Goal: Information Seeking & Learning: Learn about a topic

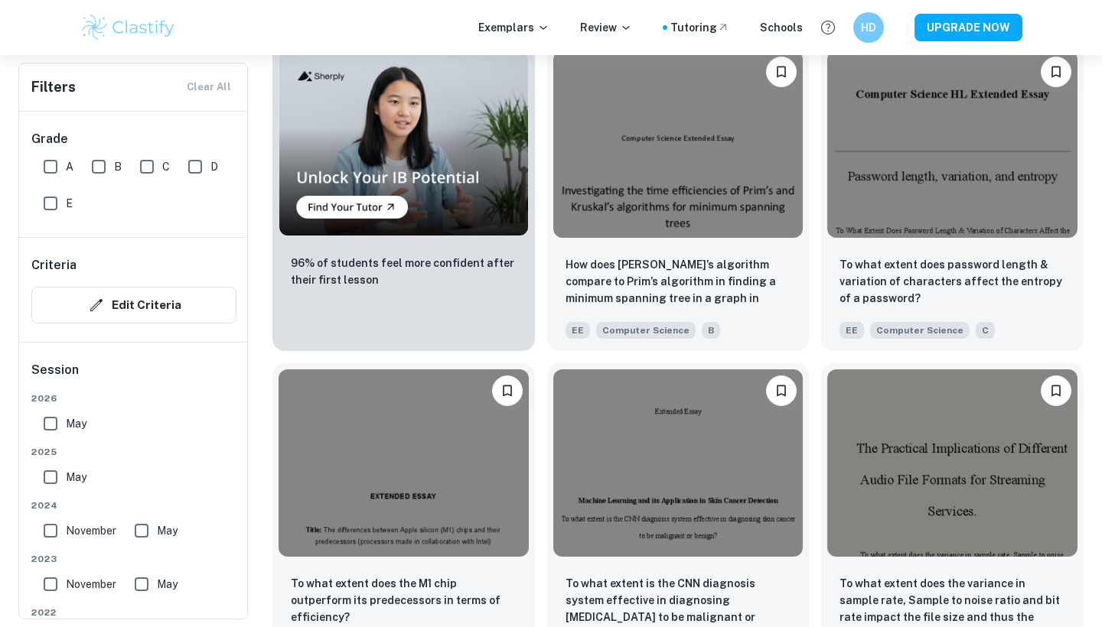
scroll to position [1143, 0]
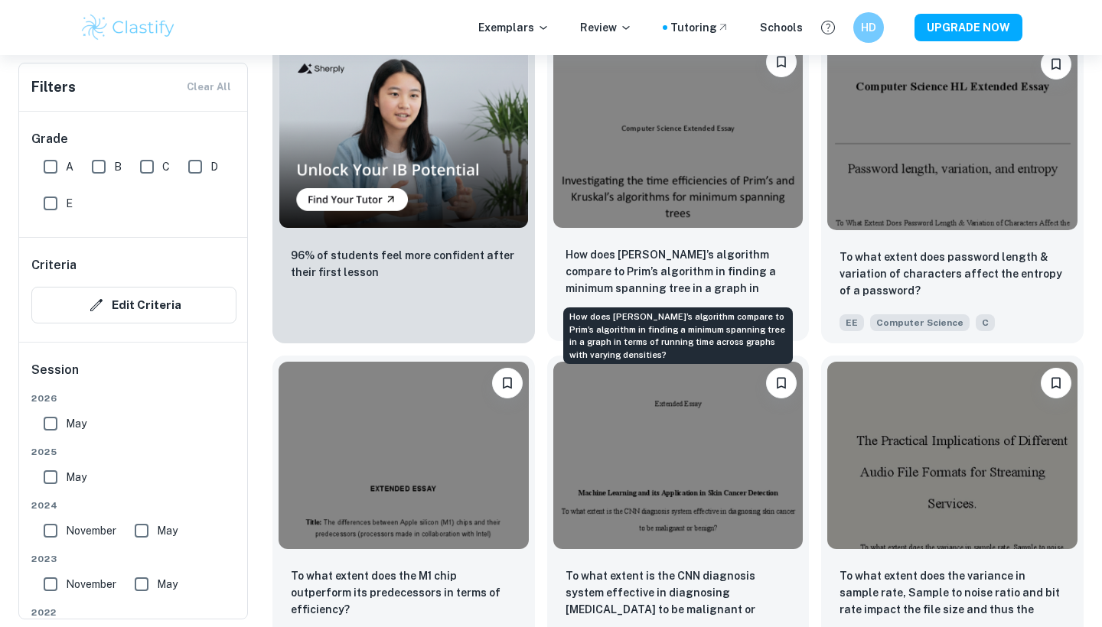
click at [674, 262] on p "How does [PERSON_NAME]’s algorithm compare to Prim’s algorithm in finding a min…" at bounding box center [678, 272] width 226 height 52
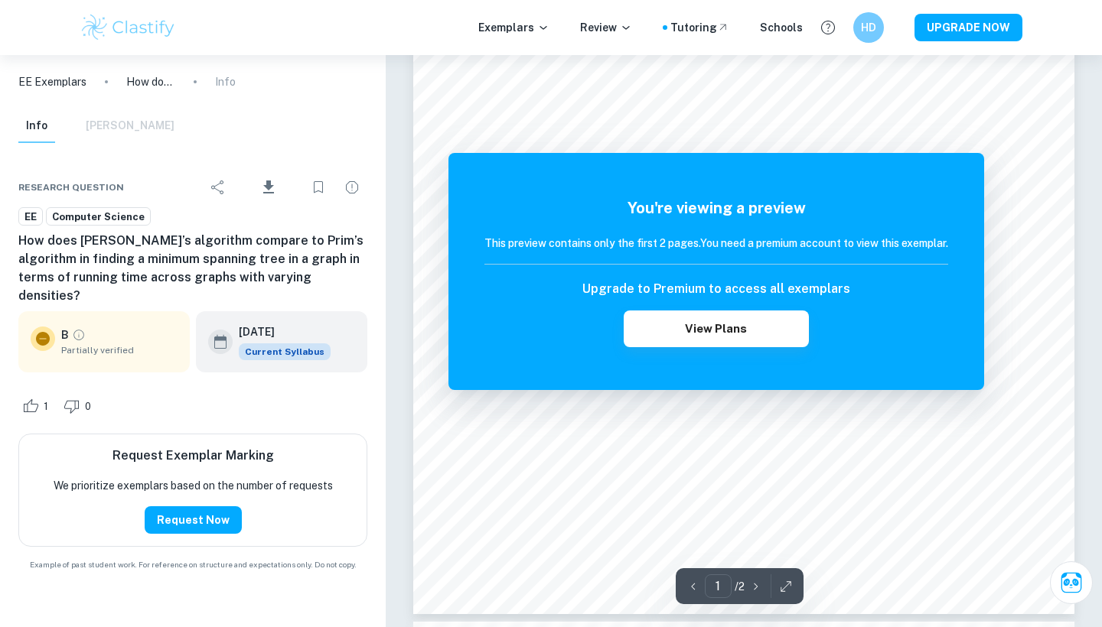
scroll to position [314, 0]
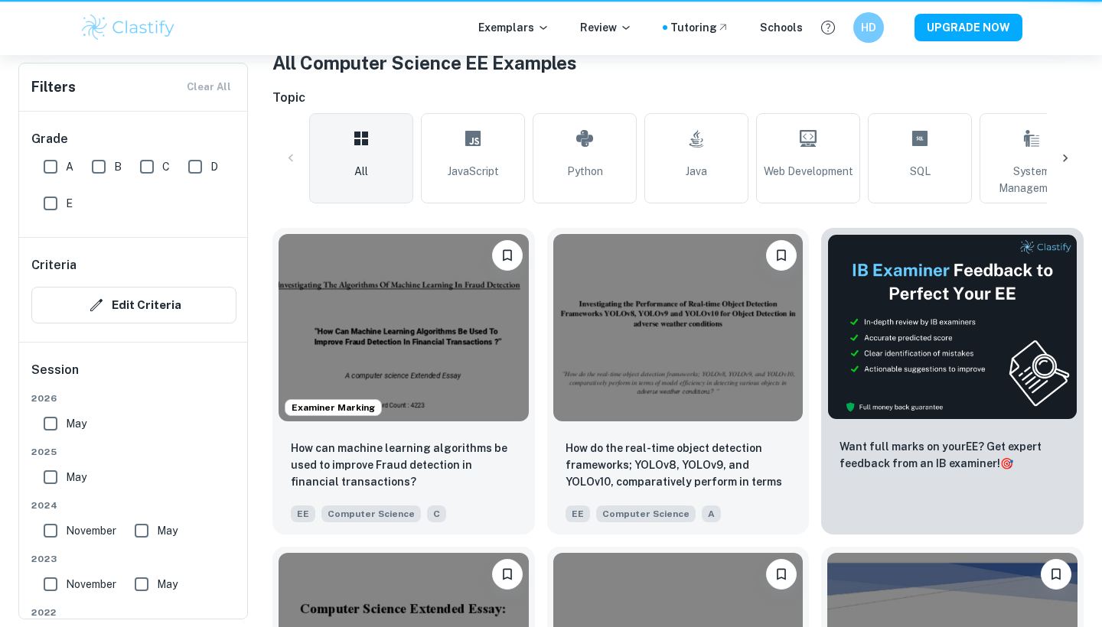
scroll to position [1143, 0]
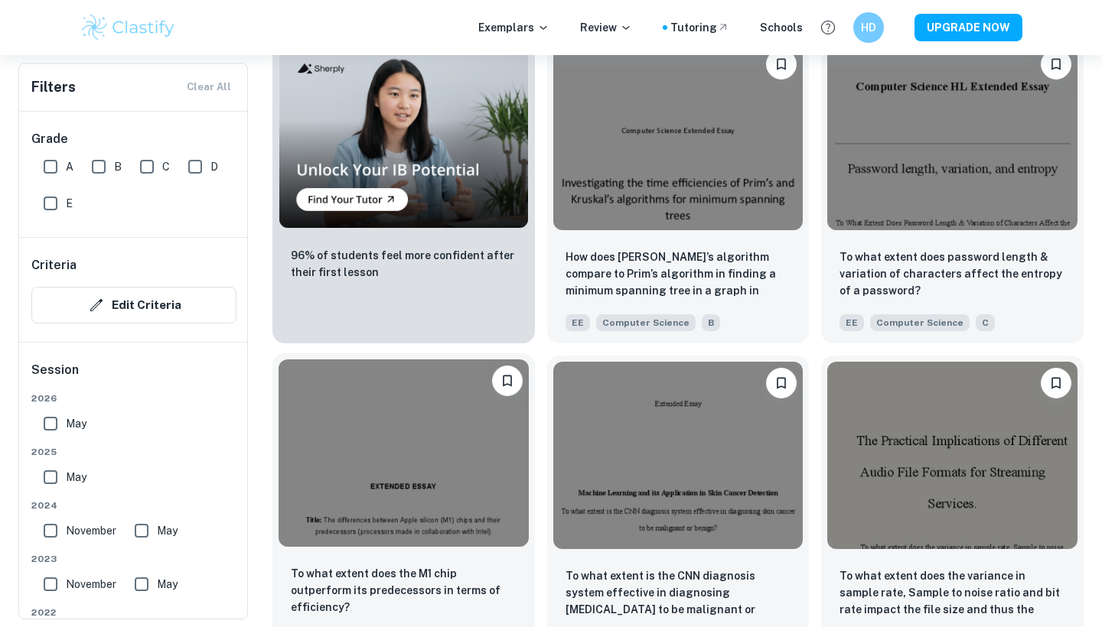
click at [483, 459] on img at bounding box center [403, 453] width 250 height 187
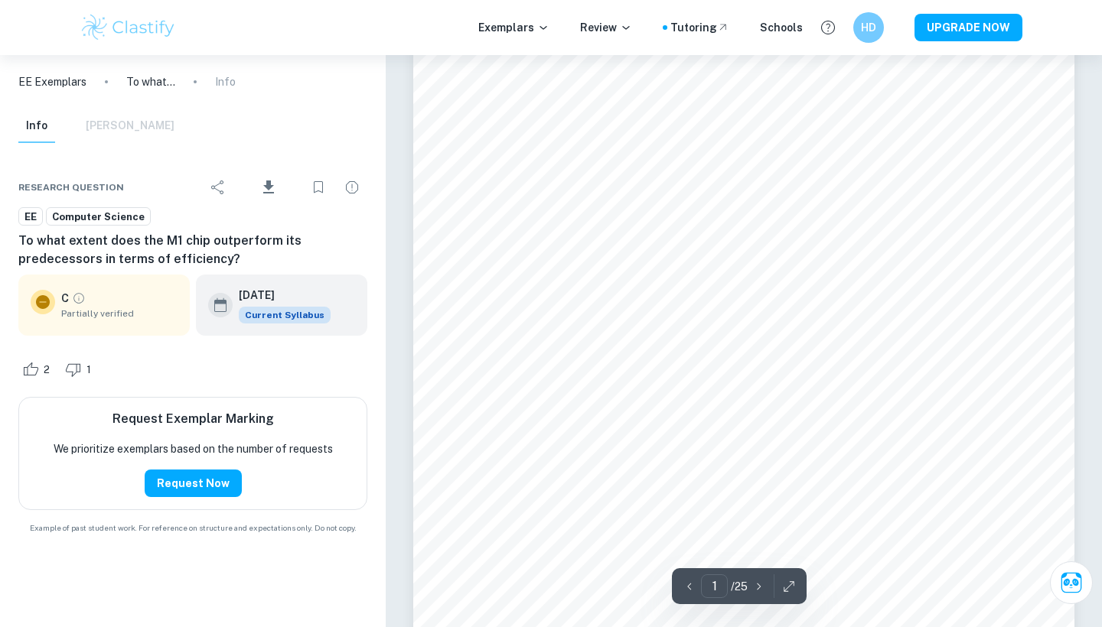
scroll to position [99, 0]
